Goal: Transaction & Acquisition: Purchase product/service

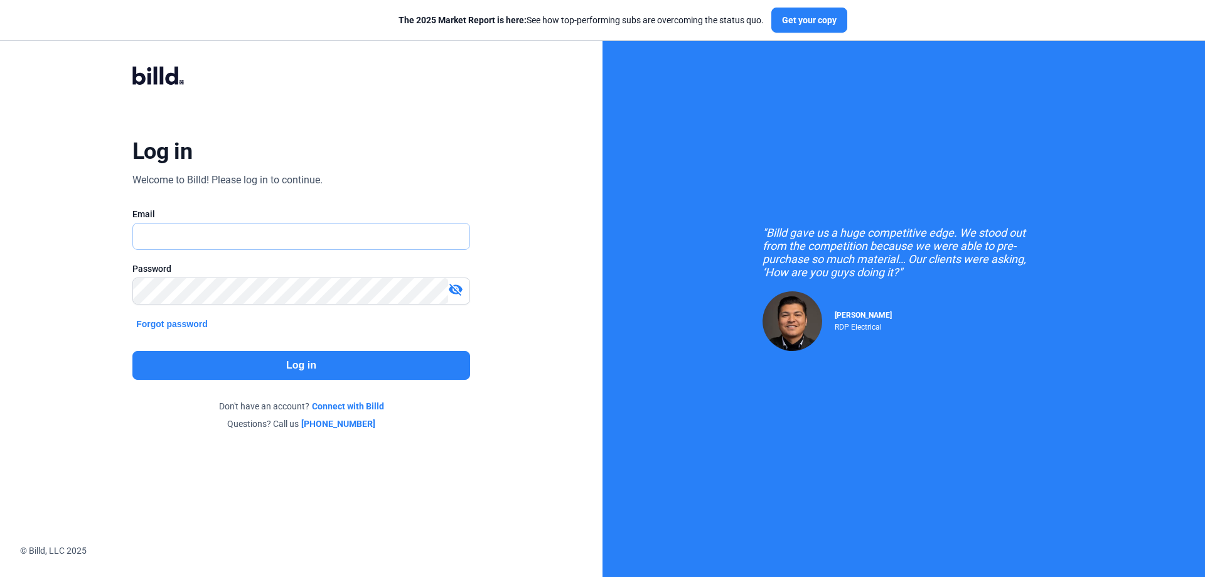
type input "[PERSON_NAME][EMAIL_ADDRESS][DOMAIN_NAME]"
click at [335, 365] on button "Log in" at bounding box center [301, 365] width 338 height 29
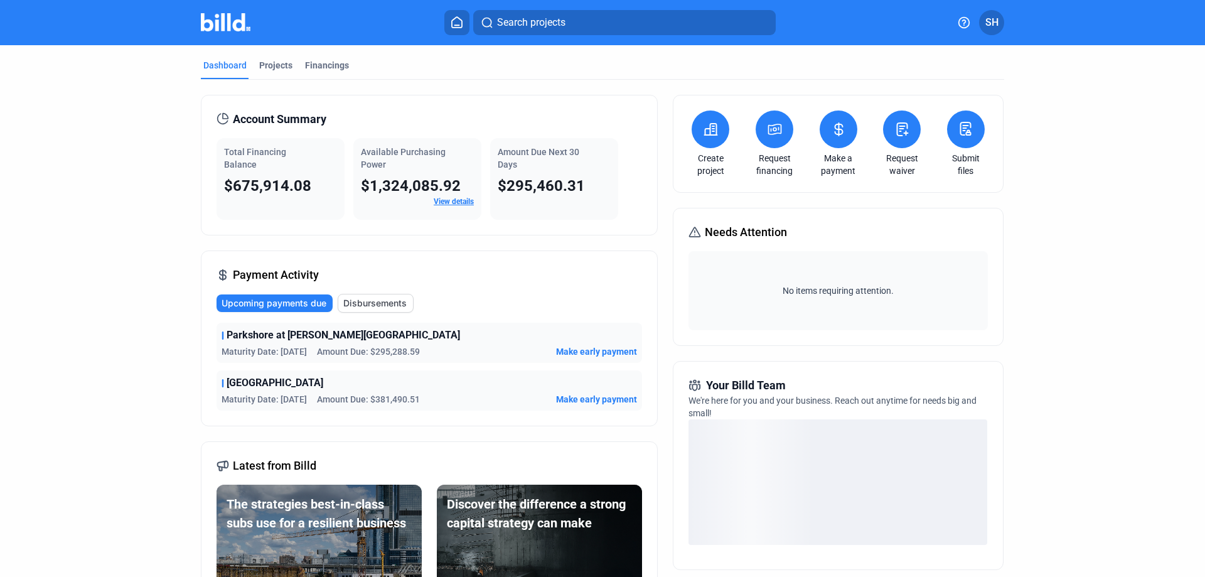
click at [841, 129] on icon at bounding box center [839, 129] width 16 height 15
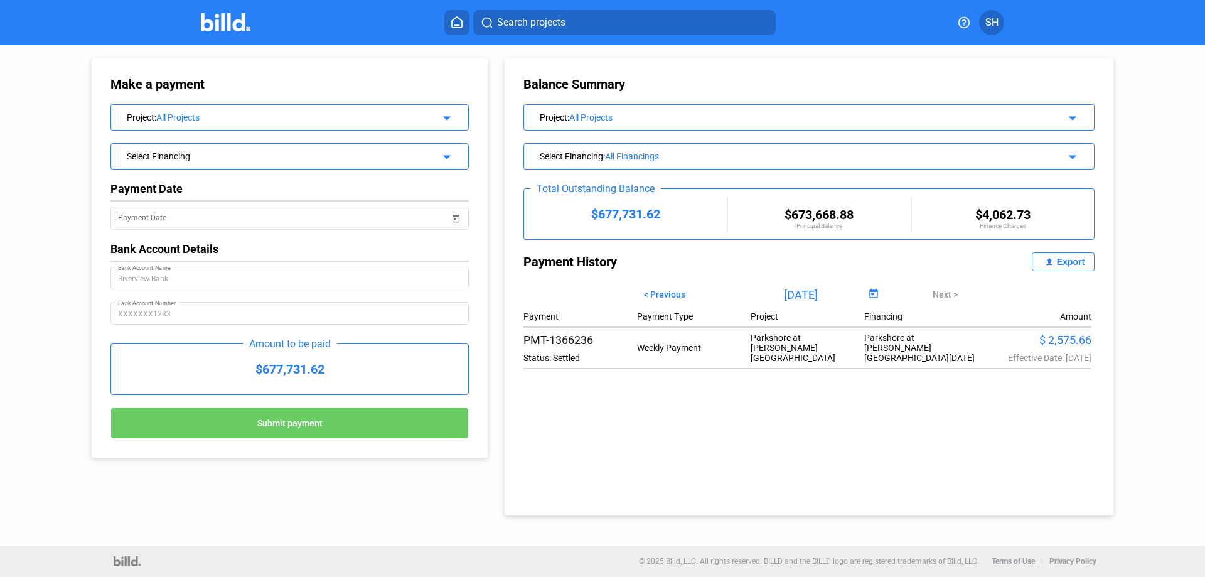
click at [441, 119] on mat-icon "arrow_drop_down" at bounding box center [445, 116] width 15 height 15
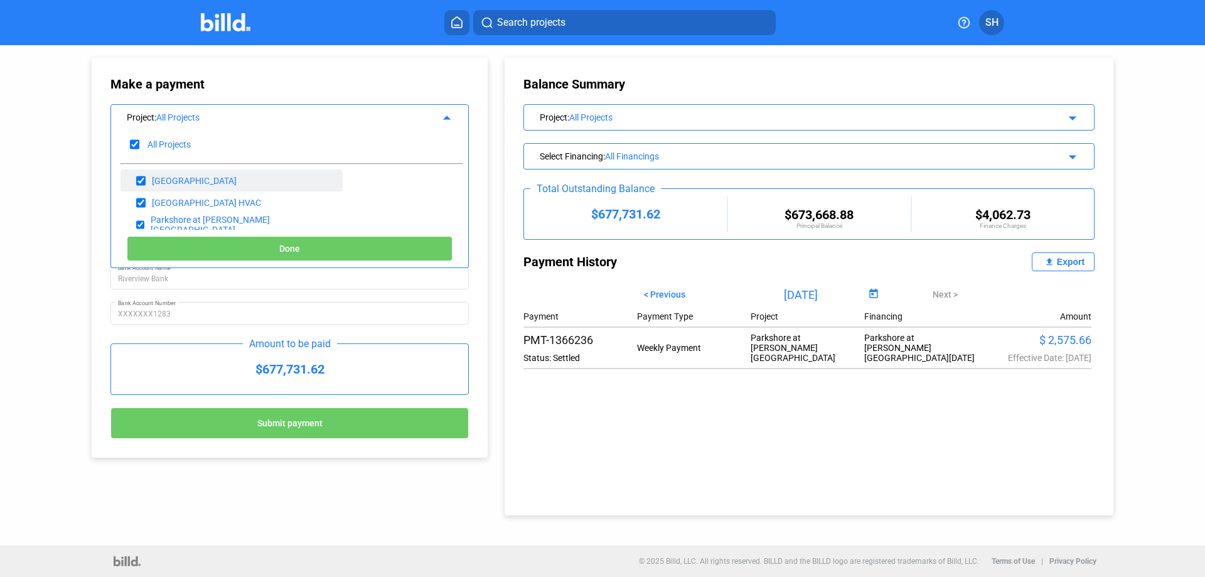
click at [142, 181] on input "checkbox" at bounding box center [140, 180] width 9 height 19
checkbox input "false"
click at [144, 203] on input "checkbox" at bounding box center [140, 202] width 9 height 19
checkbox input "false"
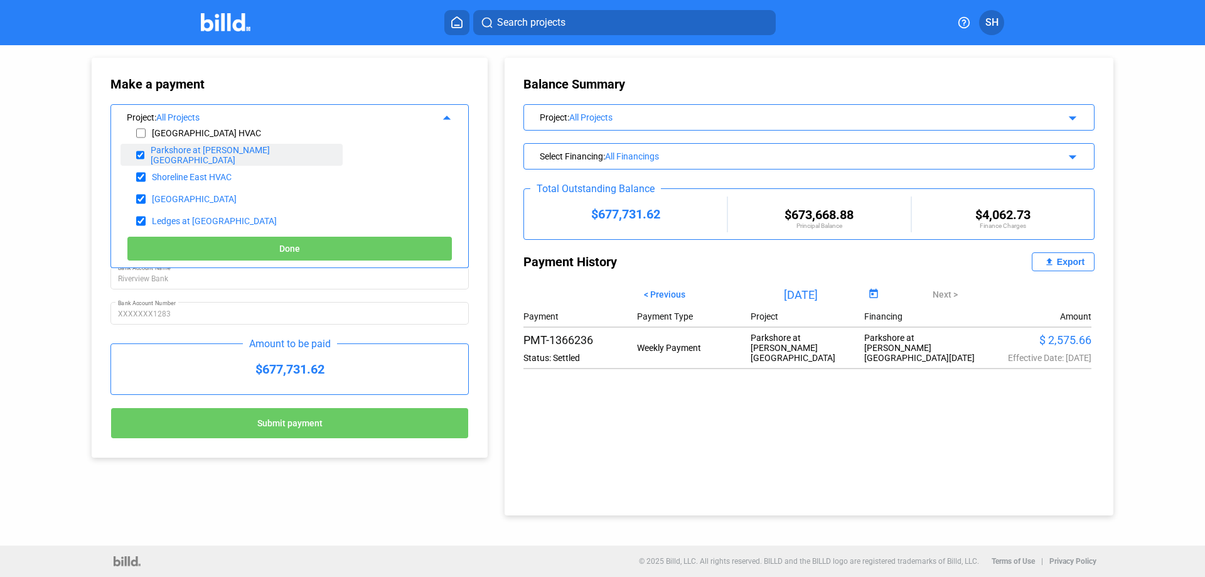
scroll to position [75, 0]
click at [141, 166] on input "checkbox" at bounding box center [140, 172] width 9 height 19
checkbox input "false"
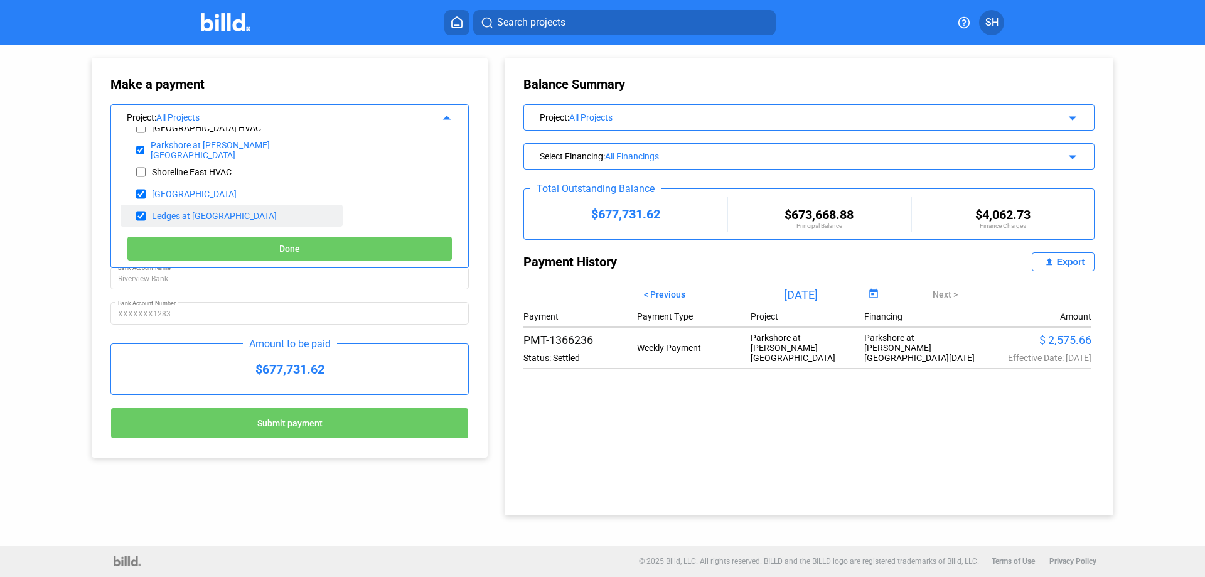
drag, startPoint x: 139, startPoint y: 193, endPoint x: 142, endPoint y: 213, distance: 20.9
click at [139, 193] on input "checkbox" at bounding box center [140, 194] width 9 height 19
checkbox input "false"
click at [142, 217] on input "checkbox" at bounding box center [140, 216] width 9 height 19
checkbox input "false"
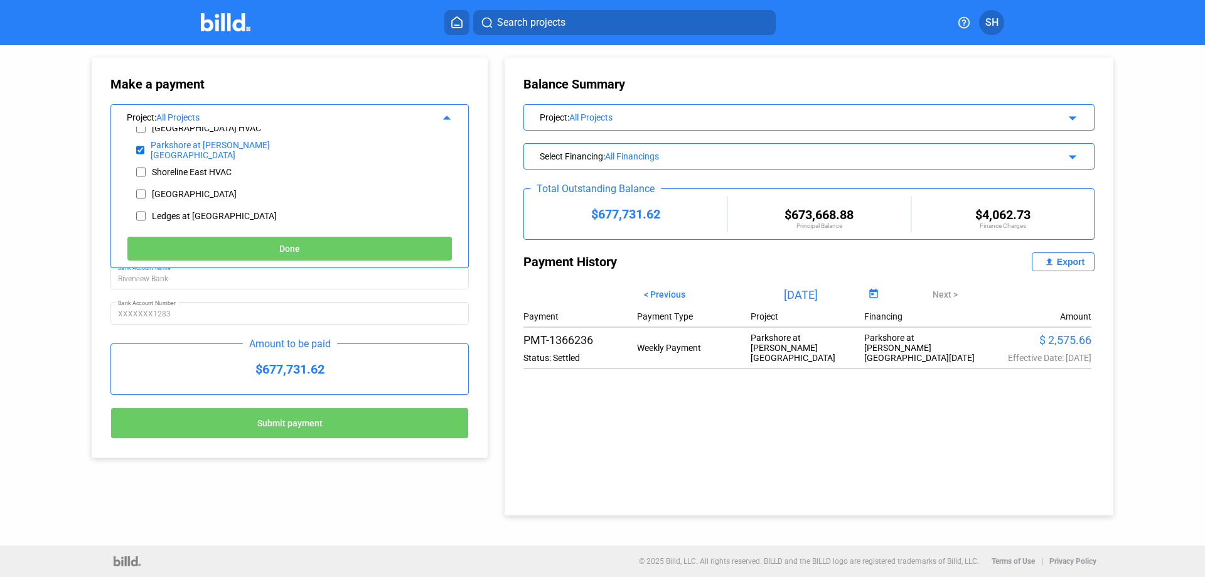
click at [283, 252] on span "Done" at bounding box center [289, 249] width 21 height 10
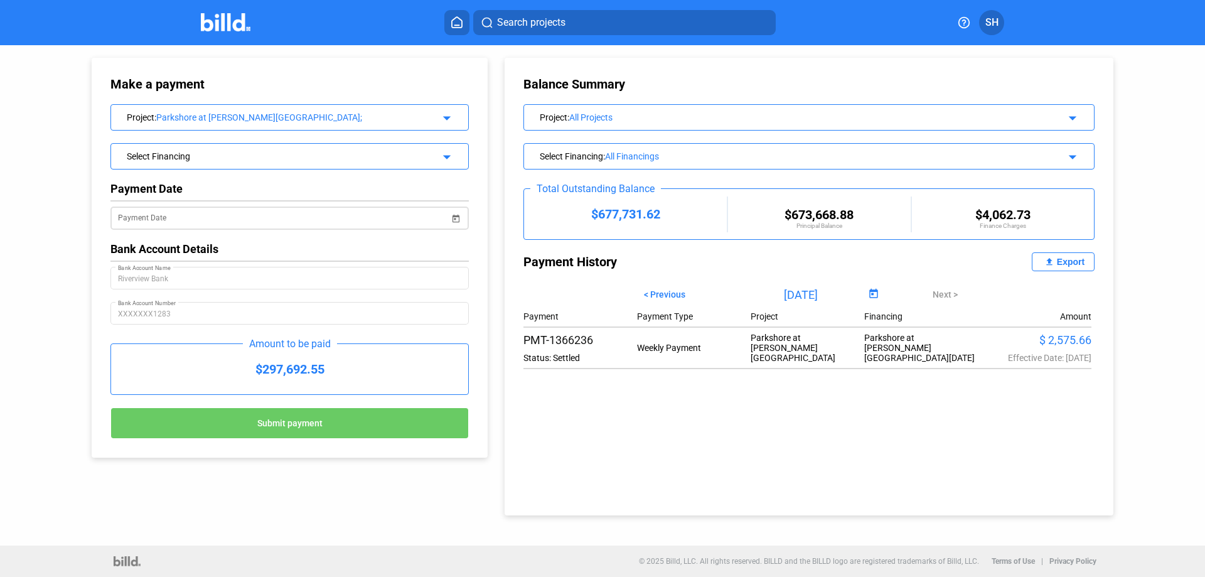
click at [455, 219] on span "Open calendar" at bounding box center [456, 211] width 30 height 30
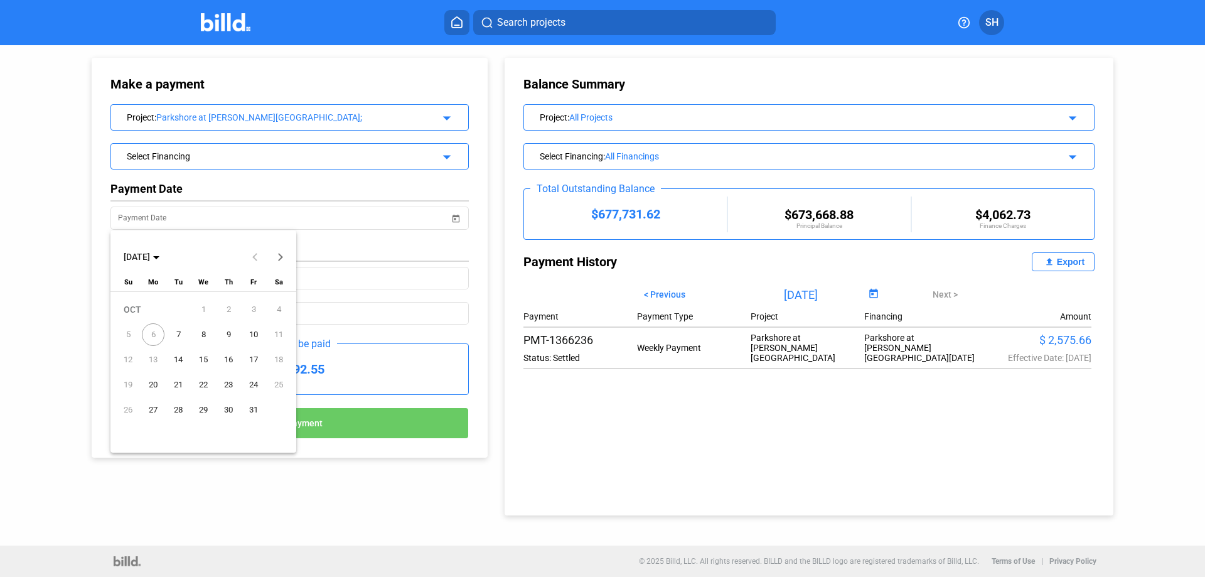
click at [177, 332] on span "7" at bounding box center [178, 334] width 23 height 23
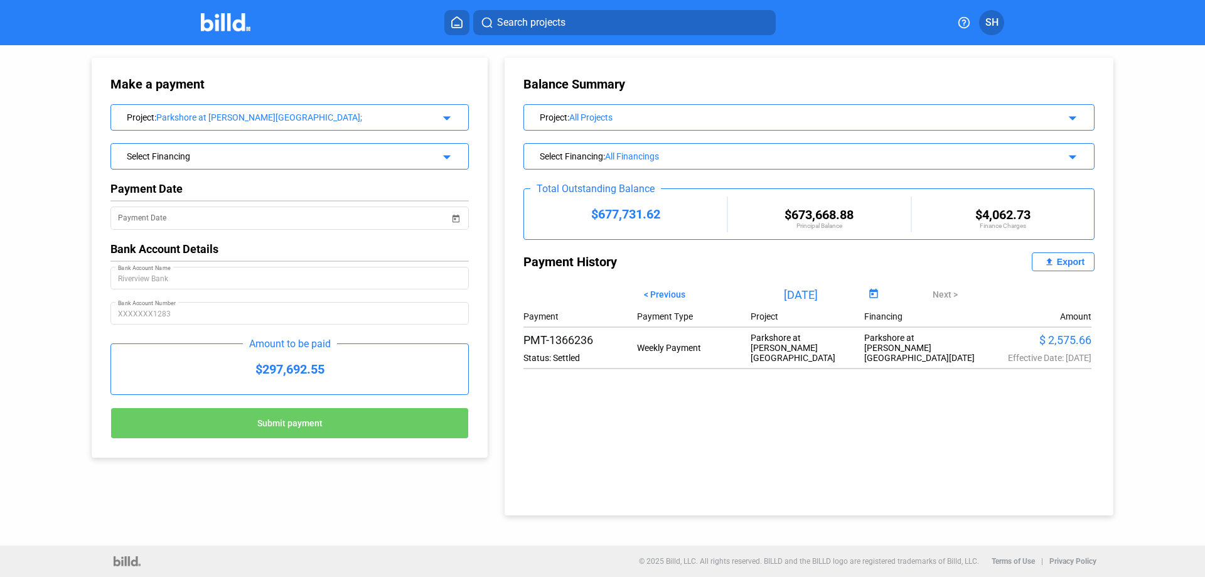
type input "[DATE]"
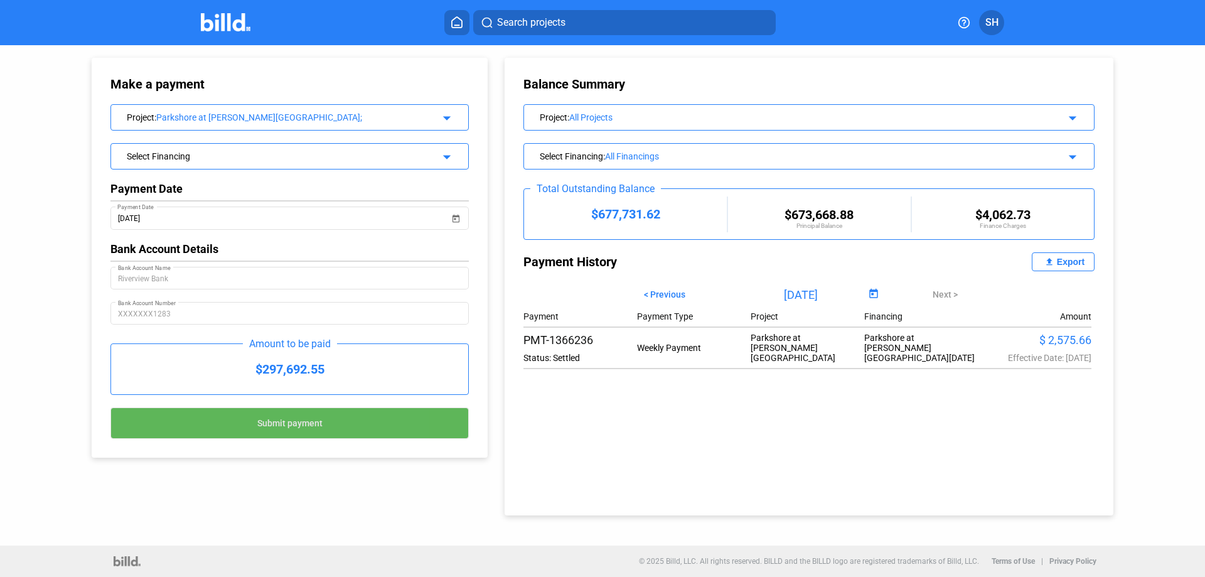
click at [308, 430] on button "Submit payment" at bounding box center [289, 422] width 358 height 31
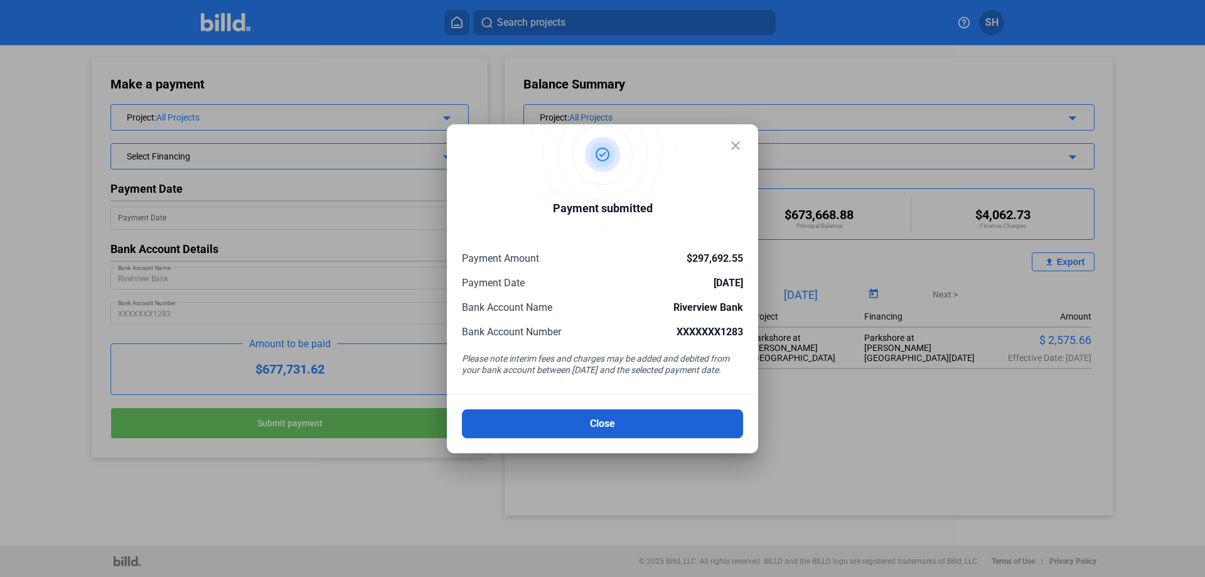
click at [612, 417] on button "Close" at bounding box center [602, 423] width 281 height 29
